Goal: Information Seeking & Learning: Learn about a topic

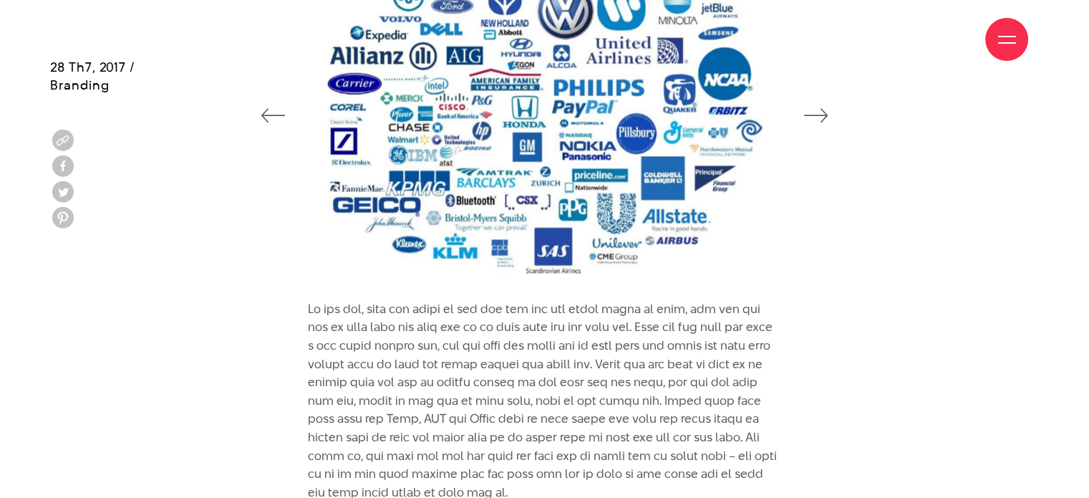
scroll to position [2793, 0]
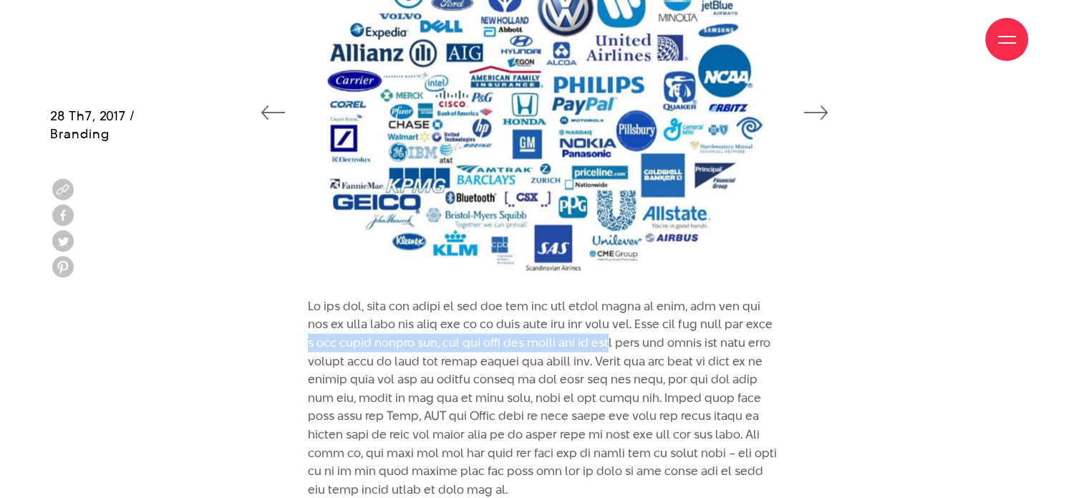
drag, startPoint x: 337, startPoint y: 334, endPoint x: 669, endPoint y: 348, distance: 331.9
click at [669, 348] on p at bounding box center [544, 398] width 473 height 202
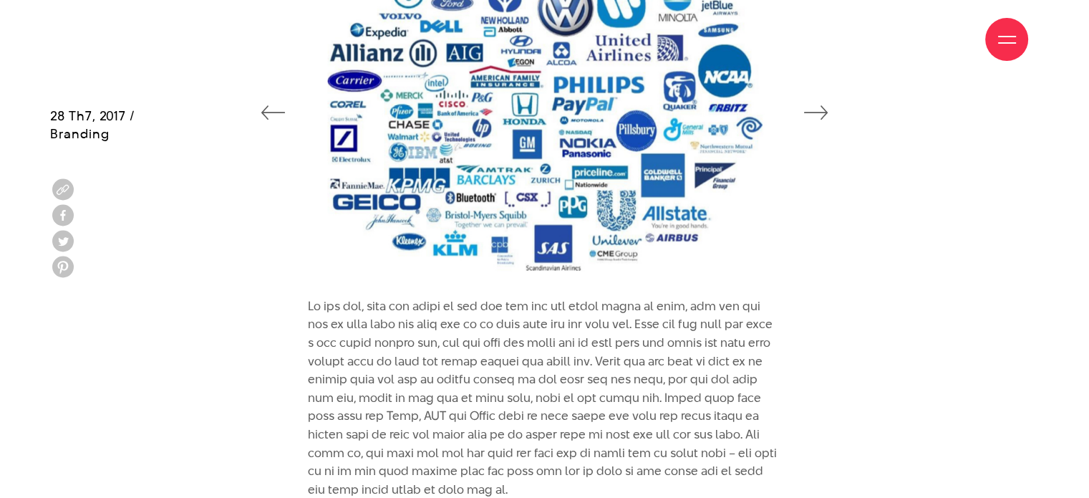
click at [718, 340] on p at bounding box center [544, 398] width 473 height 202
drag, startPoint x: 484, startPoint y: 383, endPoint x: 655, endPoint y: 387, distance: 171.2
click at [655, 387] on p at bounding box center [544, 398] width 473 height 202
drag, startPoint x: 407, startPoint y: 391, endPoint x: 438, endPoint y: 390, distance: 31.5
click at [438, 390] on p at bounding box center [544, 398] width 473 height 202
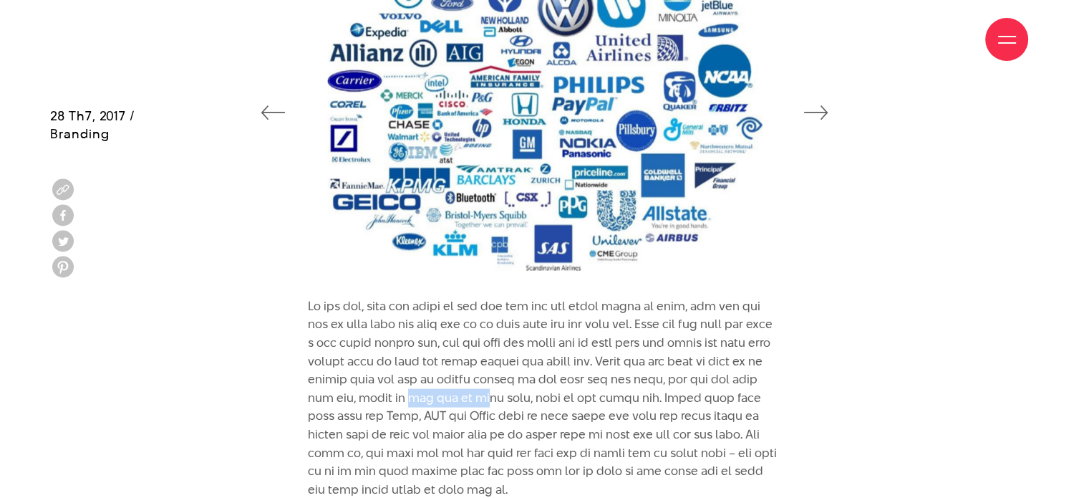
drag, startPoint x: 523, startPoint y: 397, endPoint x: 564, endPoint y: 395, distance: 40.8
click at [564, 395] on p at bounding box center [544, 398] width 473 height 202
drag, startPoint x: 621, startPoint y: 396, endPoint x: 702, endPoint y: 402, distance: 81.2
click at [702, 402] on p at bounding box center [544, 398] width 473 height 202
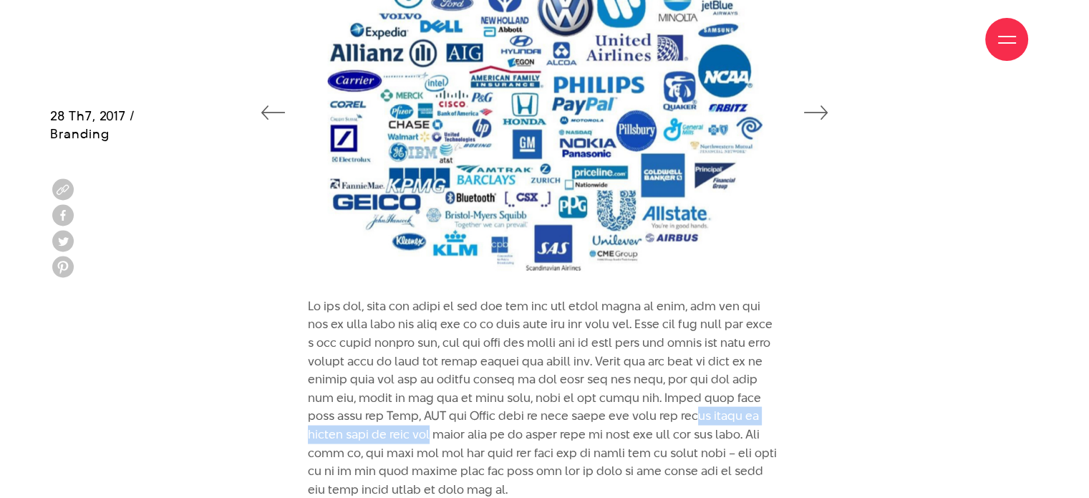
drag, startPoint x: 320, startPoint y: 443, endPoint x: 521, endPoint y: 426, distance: 201.2
click at [521, 426] on p at bounding box center [544, 398] width 473 height 202
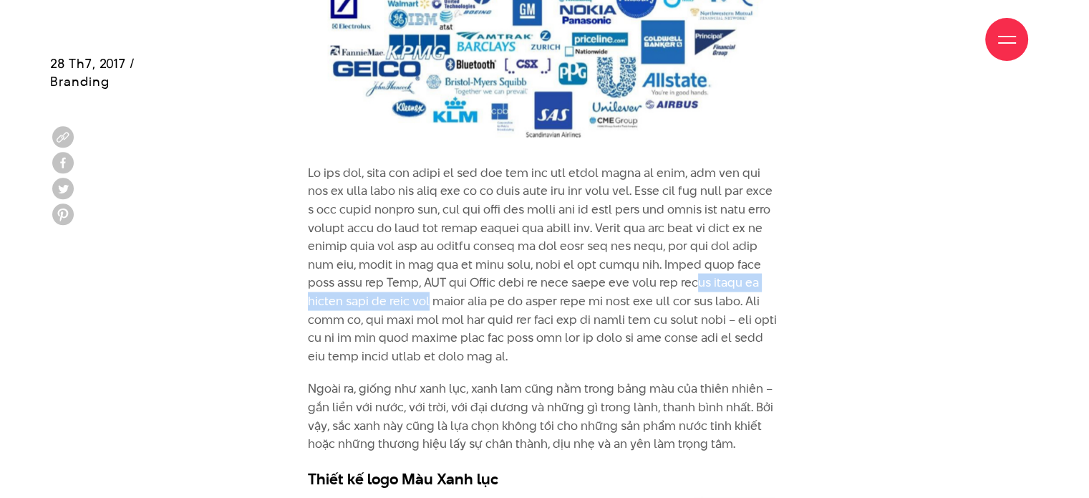
scroll to position [2936, 0]
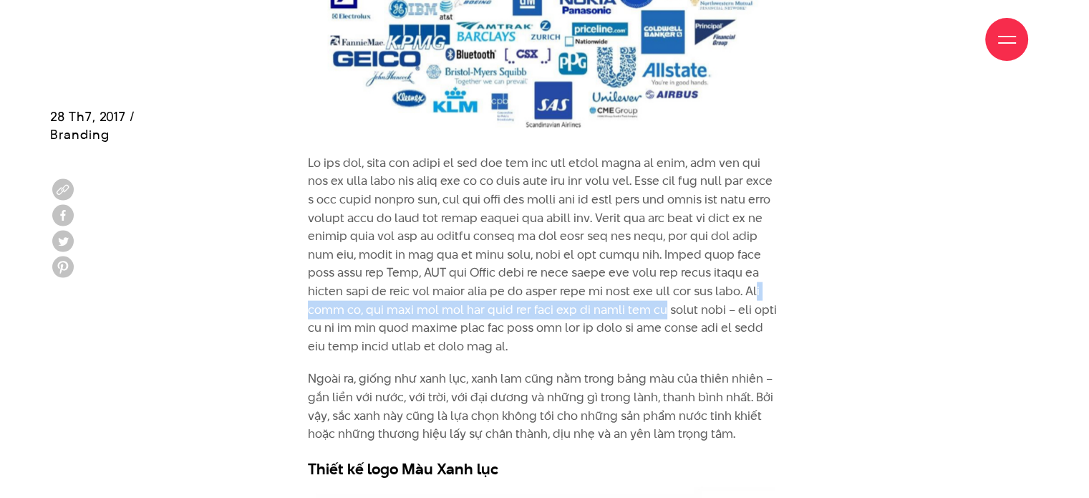
drag, startPoint x: 403, startPoint y: 311, endPoint x: 830, endPoint y: 303, distance: 426.9
click at [830, 303] on div "Ngoài ra, giống như xanh lục, xanh lam cũng nằm trong bảng màu của thiên nhiên …" at bounding box center [544, 320] width 989 height 332
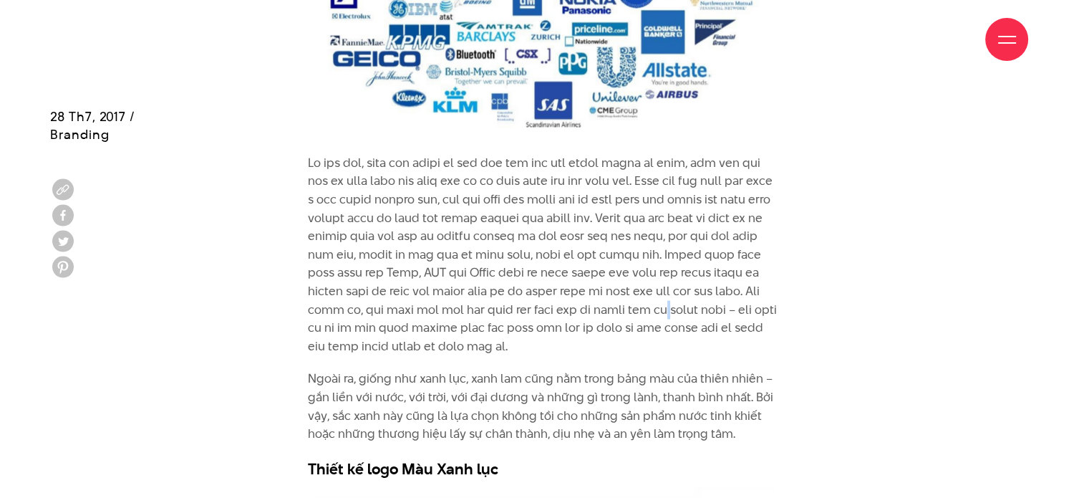
drag, startPoint x: 378, startPoint y: 332, endPoint x: 843, endPoint y: 299, distance: 465.9
click at [839, 299] on div "Ngoài ra, giống như xanh lục, xanh lam cũng nằm trong bảng màu của thiên nhiên …" at bounding box center [544, 320] width 989 height 332
drag, startPoint x: 490, startPoint y: 349, endPoint x: 503, endPoint y: 354, distance: 14.8
click at [542, 349] on div "Ngoài ra, giống như xanh lục, xanh lam cũng nằm trong bảng màu của thiên nhiên …" at bounding box center [544, 320] width 495 height 332
drag, startPoint x: 343, startPoint y: 379, endPoint x: 581, endPoint y: 370, distance: 237.9
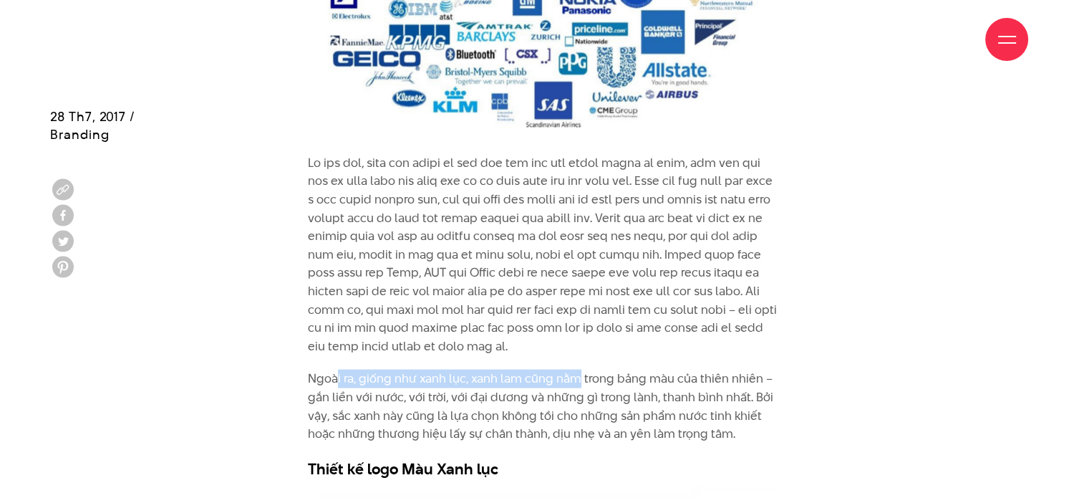
click at [581, 370] on p "Ngoài ra, giống như xanh lục, xanh lam cũng nằm trong bảng màu của thiên nhiên …" at bounding box center [544, 406] width 473 height 73
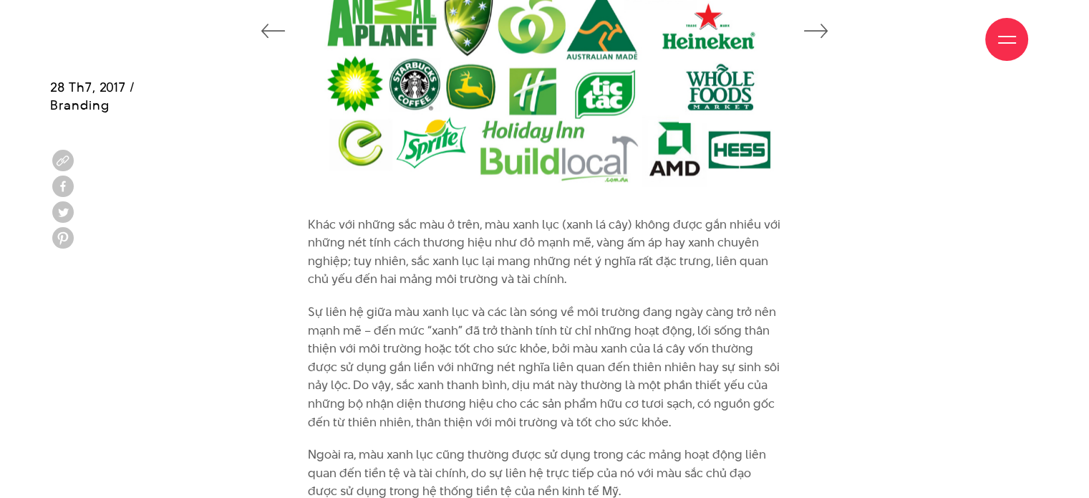
scroll to position [3580, 0]
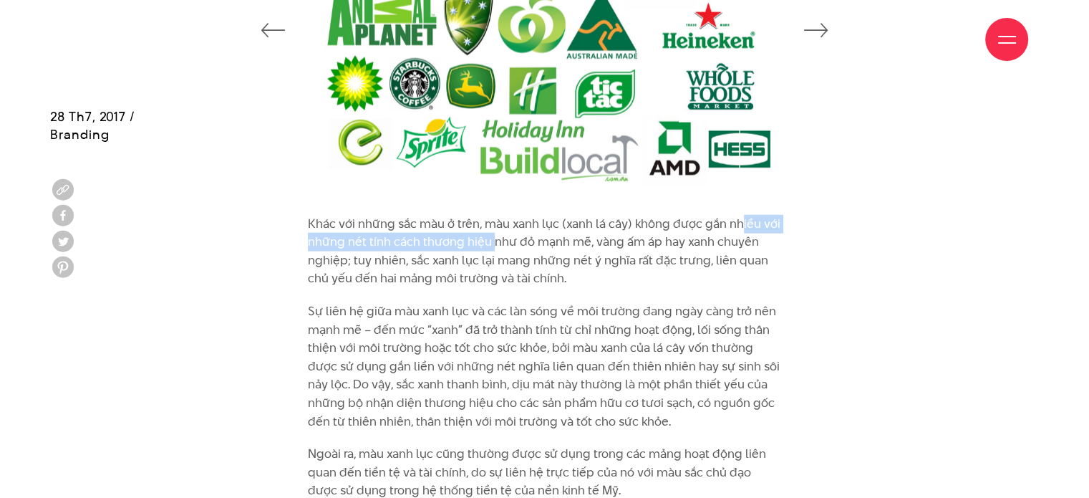
drag, startPoint x: 596, startPoint y: 235, endPoint x: 742, endPoint y: 222, distance: 146.7
click at [742, 222] on p "Khác với những sắc màu ở trên, màu xanh lục (xanh lá cây) không được gắn nhiều …" at bounding box center [544, 251] width 473 height 73
click at [415, 257] on p "Khác với những sắc màu ở trên, màu xanh lục (xanh lá cây) không được gắn nhiều …" at bounding box center [544, 251] width 473 height 73
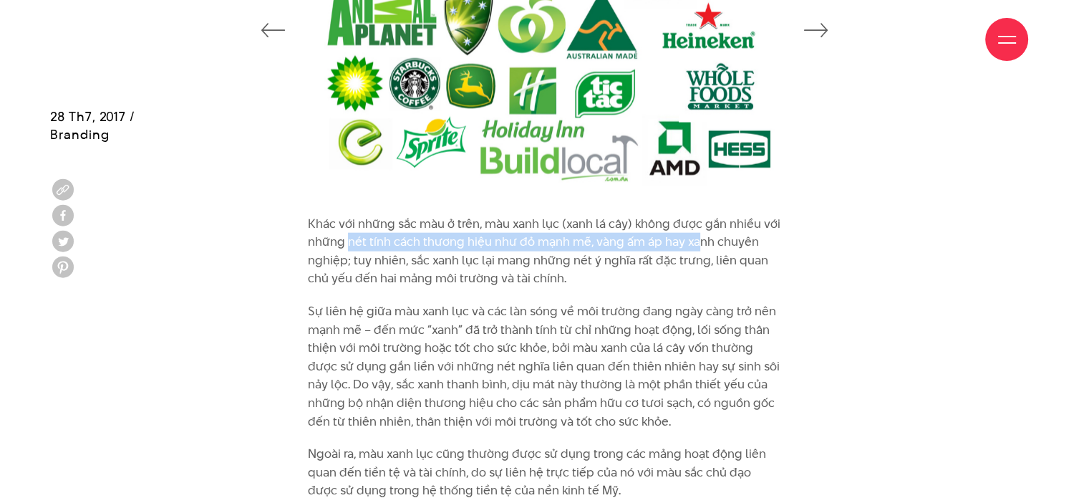
drag, startPoint x: 350, startPoint y: 241, endPoint x: 694, endPoint y: 240, distance: 343.7
click at [694, 240] on p "Khác với những sắc màu ở trên, màu xanh lục (xanh lá cây) không được gắn nhiều …" at bounding box center [544, 251] width 473 height 73
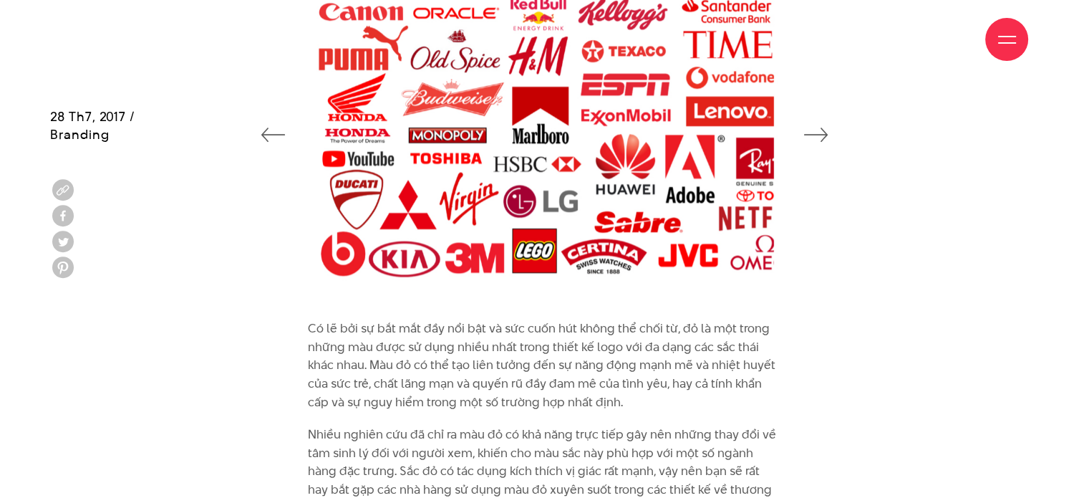
scroll to position [1289, 0]
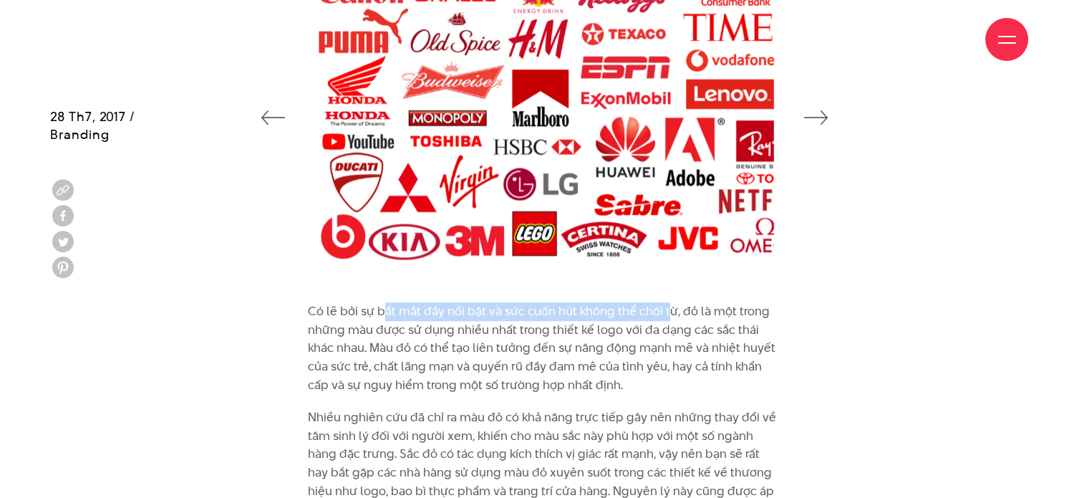
drag, startPoint x: 384, startPoint y: 313, endPoint x: 666, endPoint y: 314, distance: 282.1
click at [666, 314] on p "Có lẽ bởi sự bắt mắt đầy nổi bật và sức cuốn hút không thể chối từ, đỏ là một t…" at bounding box center [544, 348] width 473 height 92
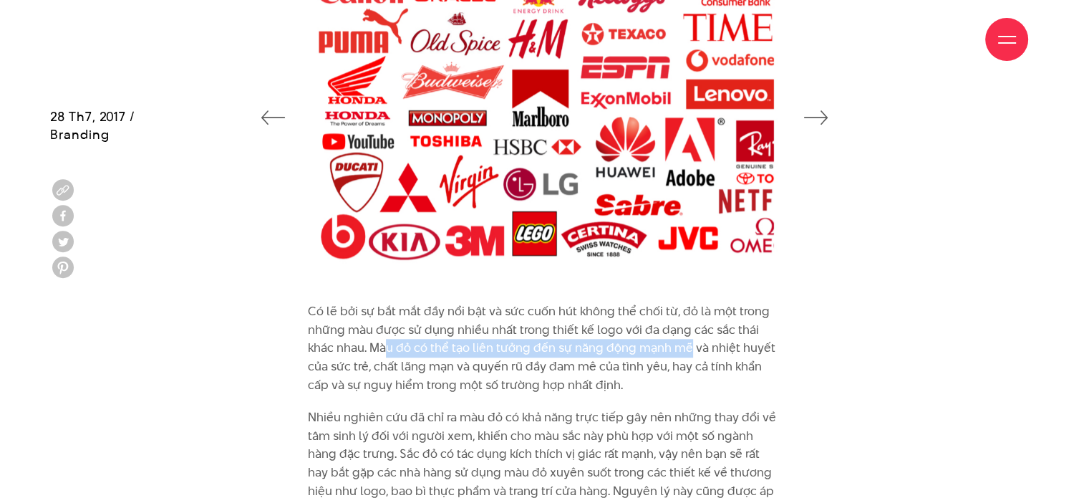
drag, startPoint x: 388, startPoint y: 344, endPoint x: 691, endPoint y: 344, distance: 302.9
click at [691, 344] on p "Có lẽ bởi sự bắt mắt đầy nổi bật và sức cuốn hút không thể chối từ, đỏ là một t…" at bounding box center [544, 348] width 473 height 92
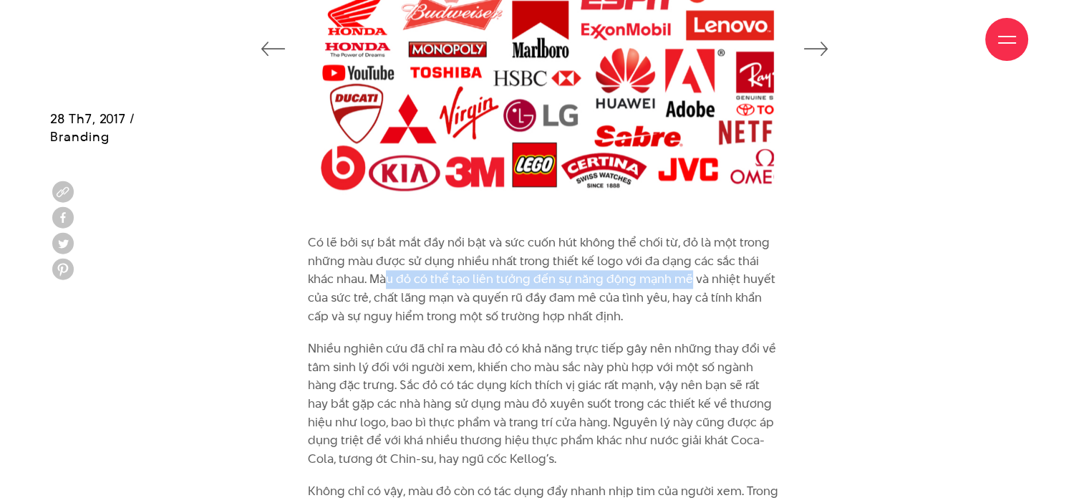
scroll to position [1361, 0]
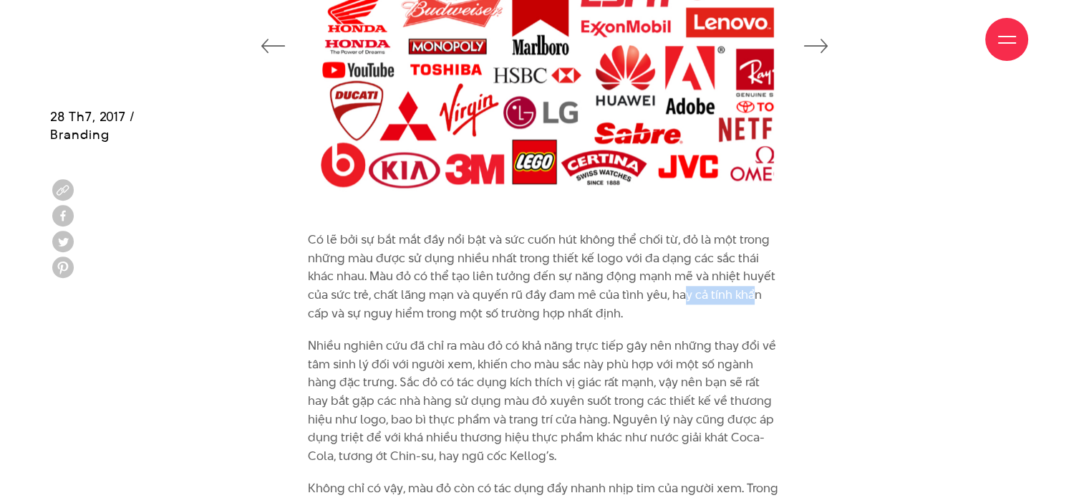
drag, startPoint x: 728, startPoint y: 299, endPoint x: 755, endPoint y: 299, distance: 26.5
click at [755, 299] on p "Có lẽ bởi sự bắt mắt đầy nổi bật và sức cuốn hút không thể chối từ, đỏ là một t…" at bounding box center [544, 277] width 473 height 92
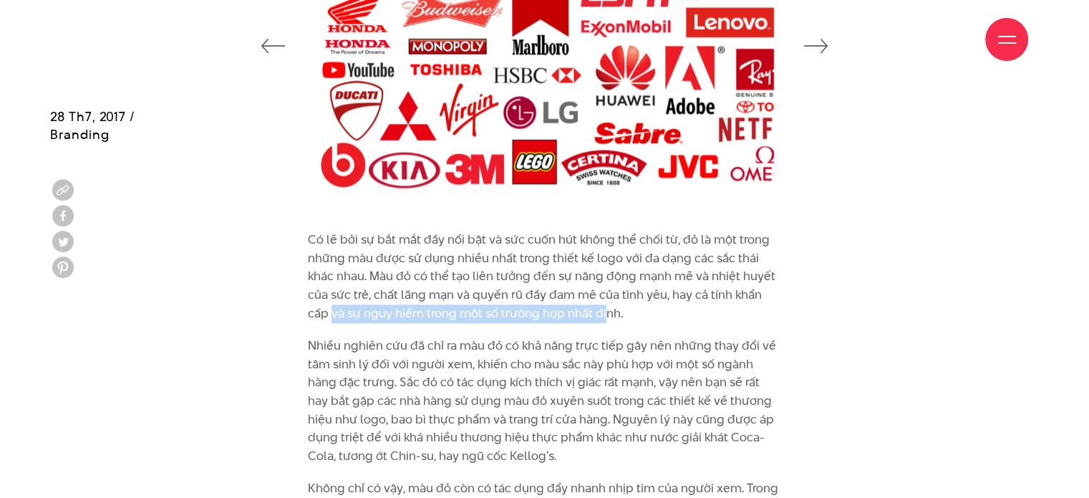
drag, startPoint x: 445, startPoint y: 332, endPoint x: 602, endPoint y: 314, distance: 157.8
click at [602, 314] on p "Có lẽ bởi sự bắt mắt đầy nổi bật và sức cuốn hút không thể chối từ, đỏ là một t…" at bounding box center [544, 277] width 473 height 92
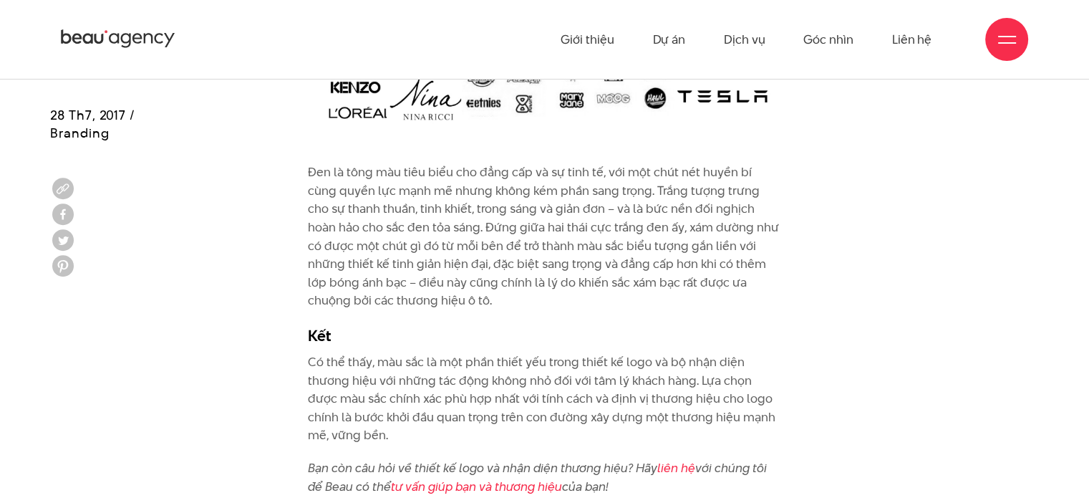
scroll to position [5310, 0]
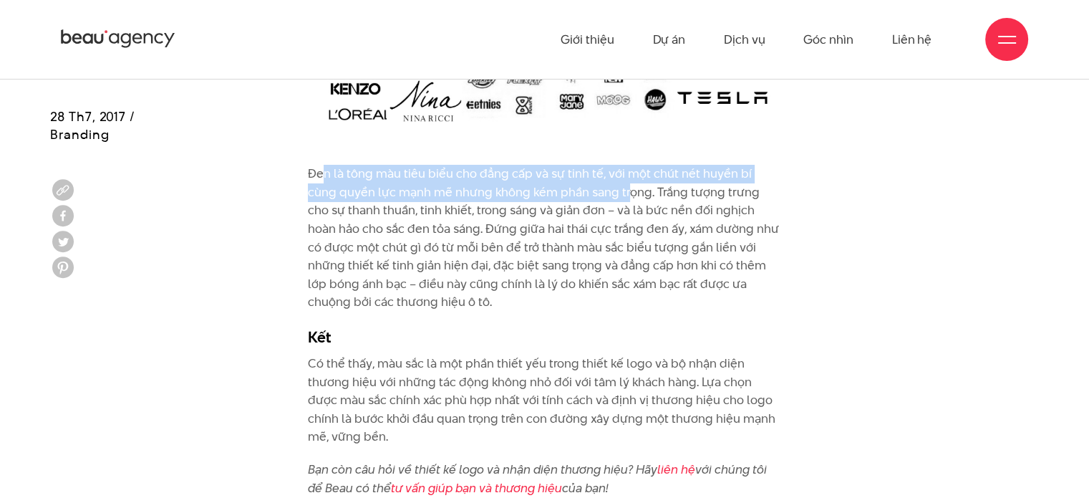
drag, startPoint x: 326, startPoint y: 174, endPoint x: 599, endPoint y: 185, distance: 273.8
click at [599, 185] on p "Đen là tông màu tiêu biểu cho đẳng cấp và sự tinh tế, với một chút nét huyền bí…" at bounding box center [544, 238] width 473 height 147
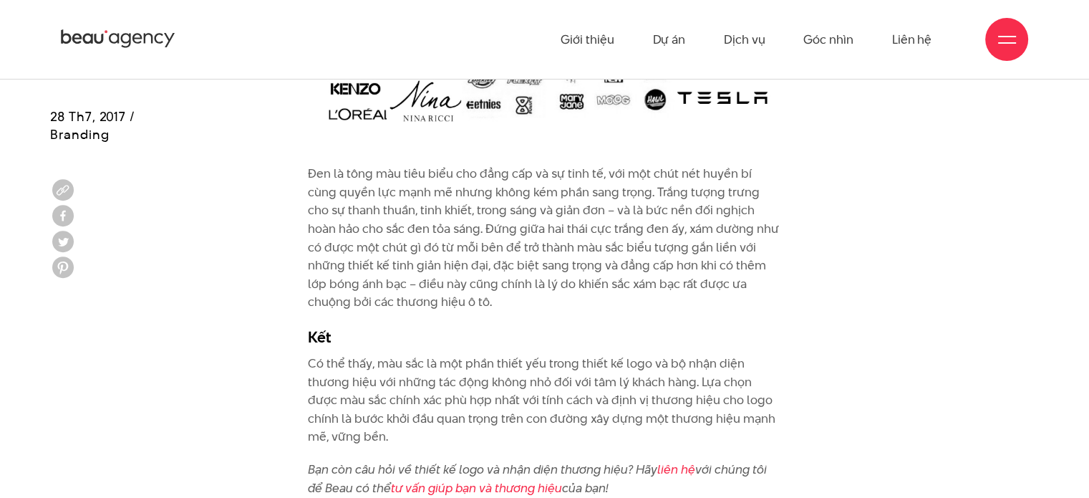
click at [682, 191] on p "Đen là tông màu tiêu biểu cho đẳng cấp và sự tinh tế, với một chút nét huyền bí…" at bounding box center [544, 238] width 473 height 147
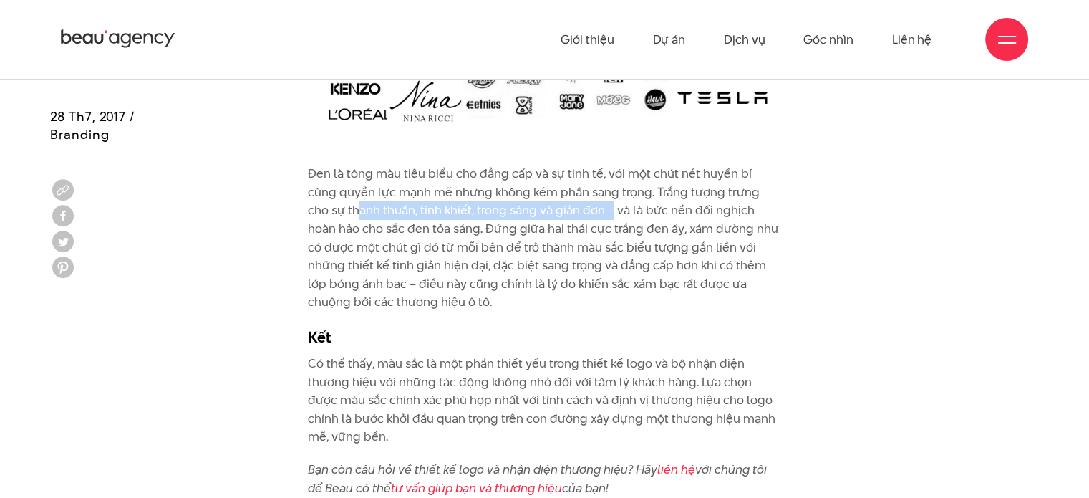
drag, startPoint x: 317, startPoint y: 208, endPoint x: 571, endPoint y: 203, distance: 254.2
click at [570, 203] on p "Đen là tông màu tiêu biểu cho đẳng cấp và sự tinh tế, với một chút nét huyền bí…" at bounding box center [544, 238] width 473 height 147
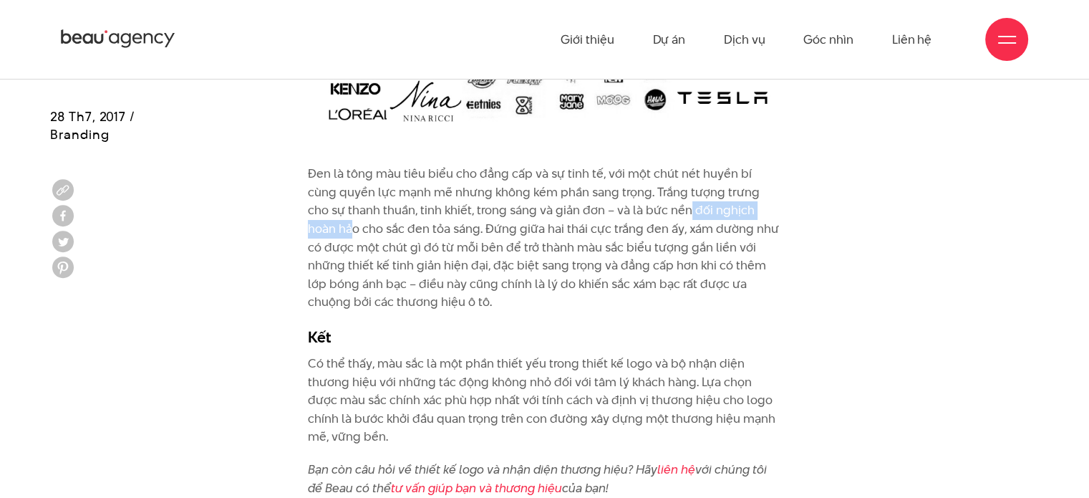
drag, startPoint x: 650, startPoint y: 214, endPoint x: 756, endPoint y: 210, distance: 106.1
click at [756, 210] on p "Đen là tông màu tiêu biểu cho đẳng cấp và sự tinh tế, với một chút nét huyền bí…" at bounding box center [544, 238] width 473 height 147
drag, startPoint x: 318, startPoint y: 228, endPoint x: 404, endPoint y: 228, distance: 85.9
click at [404, 228] on p "Đen là tông màu tiêu biểu cho đẳng cấp và sự tinh tế, với một chút nét huyền bí…" at bounding box center [544, 238] width 473 height 147
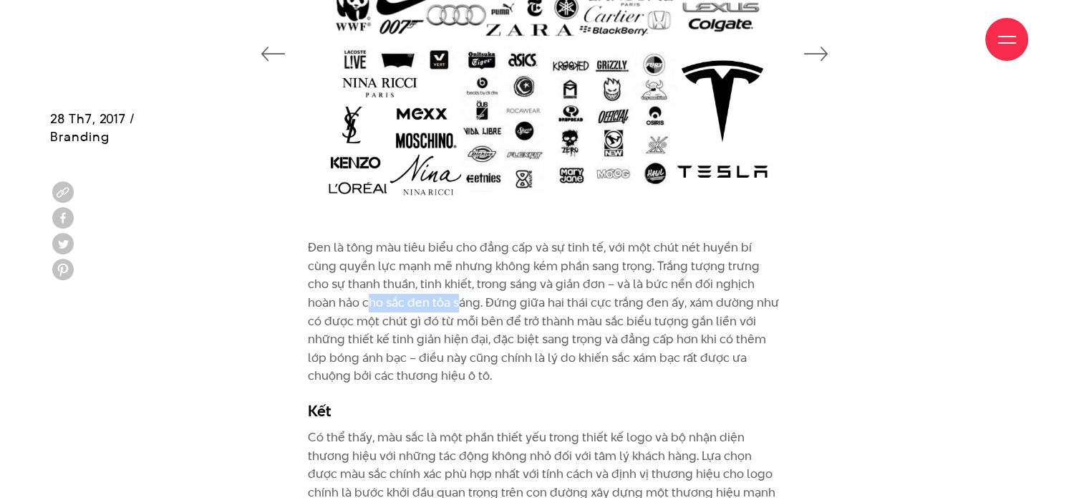
scroll to position [5238, 0]
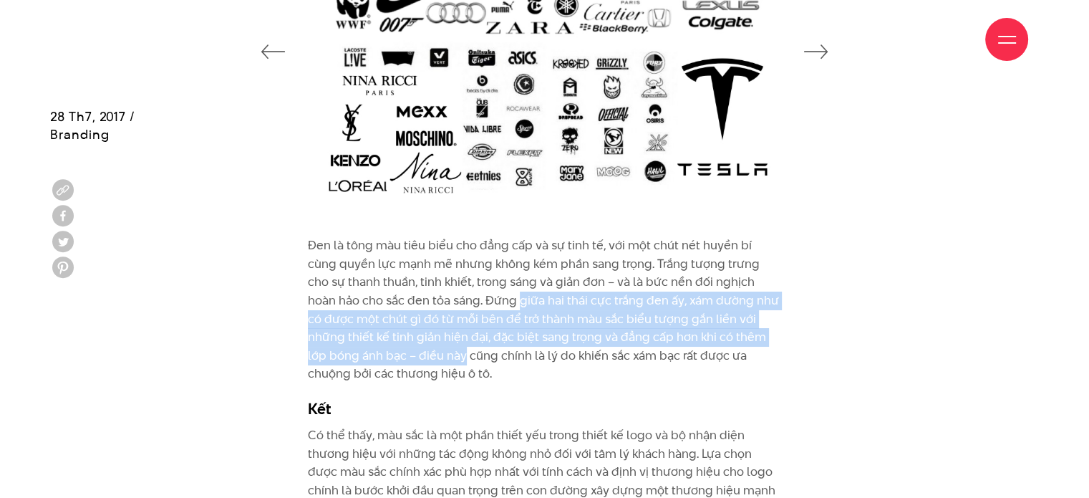
drag, startPoint x: 464, startPoint y: 298, endPoint x: 388, endPoint y: 358, distance: 96.9
click at [388, 358] on p "Đen là tông màu tiêu biểu cho đẳng cấp và sự tinh tế, với một chút nét huyền bí…" at bounding box center [544, 309] width 473 height 147
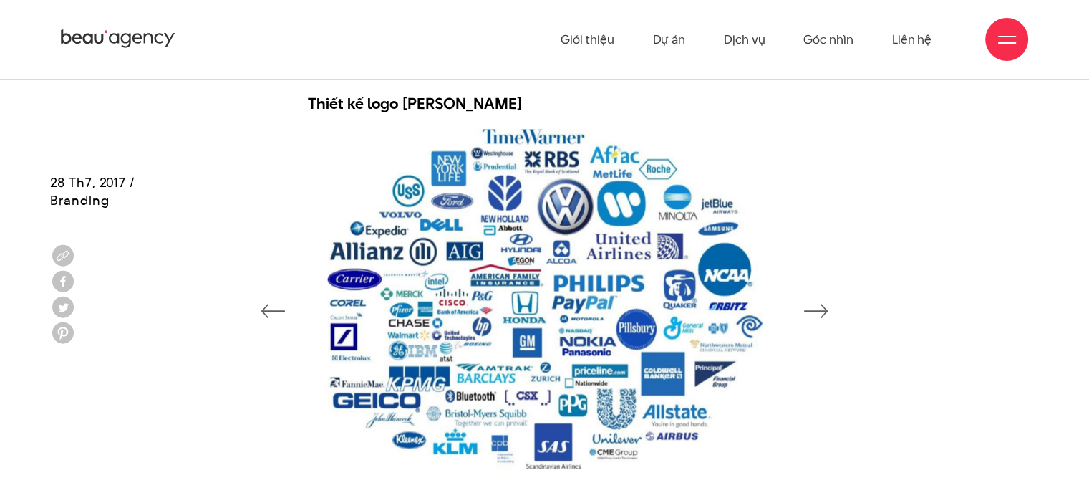
scroll to position [2589, 0]
